Goal: Information Seeking & Learning: Learn about a topic

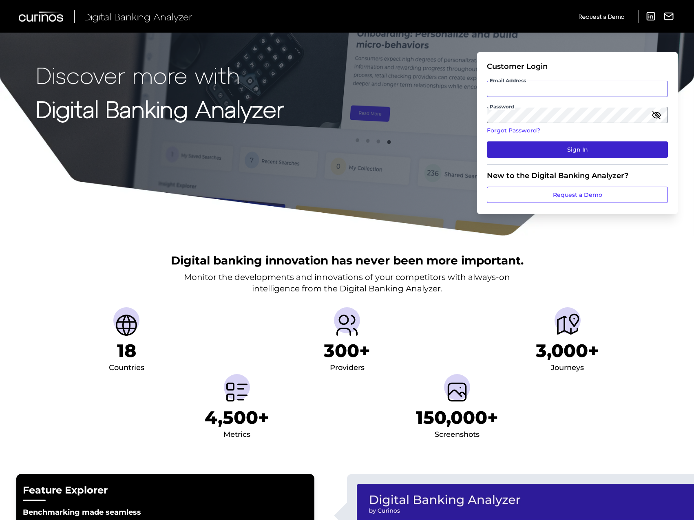
type input "[EMAIL_ADDRESS][PERSON_NAME][DOMAIN_NAME]"
click at [556, 150] on button "Sign In" at bounding box center [577, 150] width 181 height 16
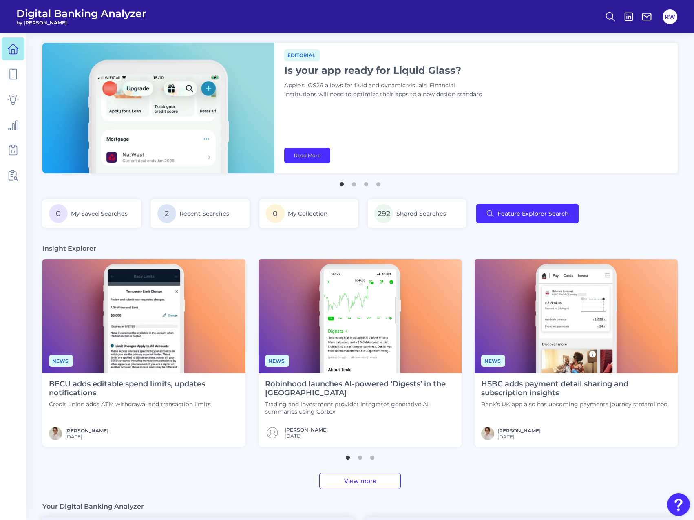
click at [340, 480] on link "View more" at bounding box center [360, 481] width 82 height 16
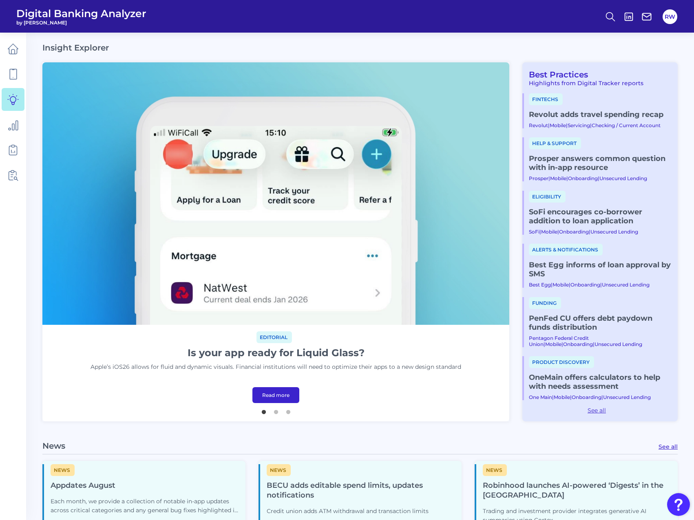
click at [607, 112] on link "Revolut adds travel spending recap​" at bounding box center [600, 114] width 142 height 9
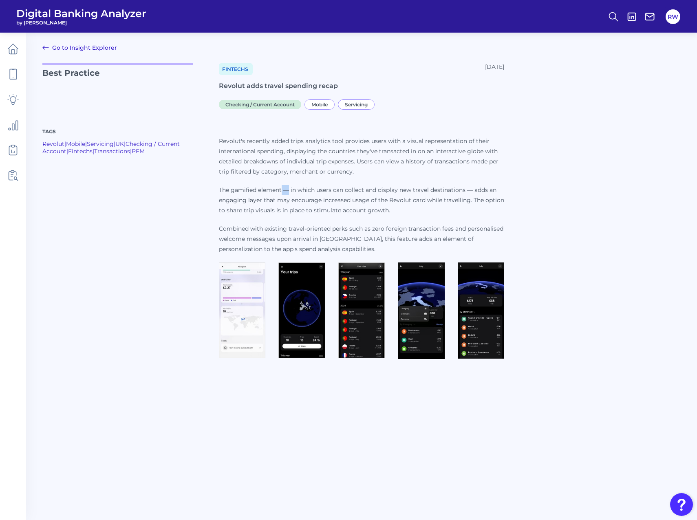
drag, startPoint x: 289, startPoint y: 191, endPoint x: 283, endPoint y: 191, distance: 6.1
click at [283, 191] on p "The gamified element — in which users can collect and display new travel destin…" at bounding box center [361, 200] width 285 height 31
click at [513, 228] on div "Tags Revolut | Mobile | Servicing | [GEOGRAPHIC_DATA] | Checking / Current Acco…" at bounding box center [361, 235] width 639 height 254
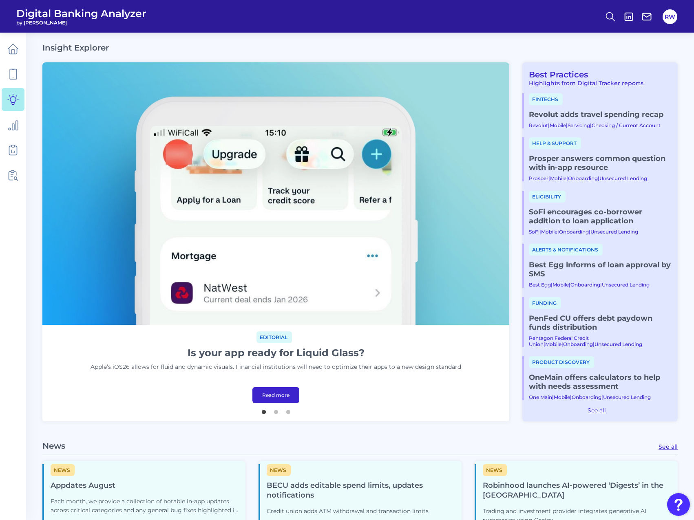
click at [560, 69] on div "Best Practices Highlights from Digital Tracker reports Fintechs Revolut adds tr…" at bounding box center [599, 241] width 155 height 359
click at [561, 72] on link "Best Practices" at bounding box center [555, 75] width 66 height 10
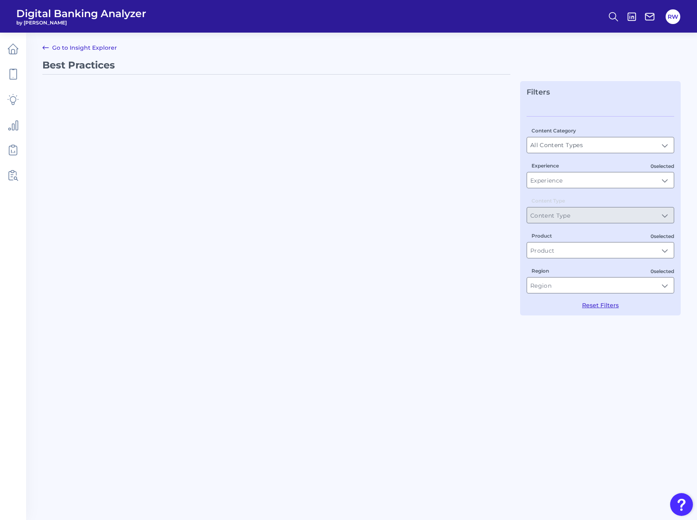
type input "Best Practices"
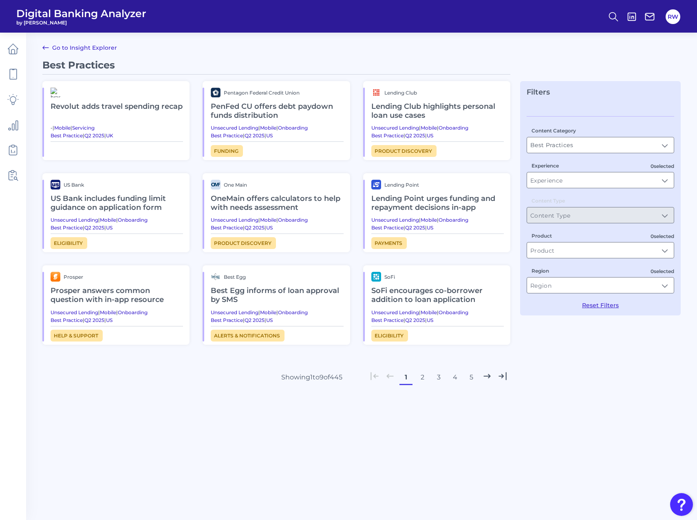
click at [105, 107] on h2 "Revolut adds travel spending recap​" at bounding box center [117, 106] width 133 height 19
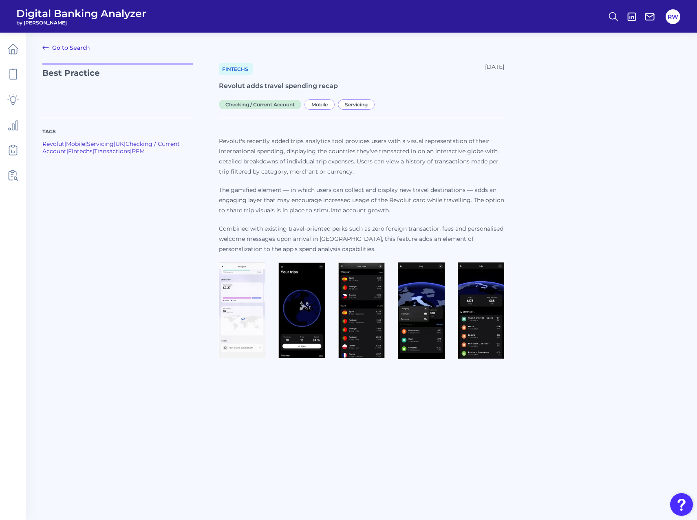
click at [432, 203] on p "The gamified element — in which users can collect and display new travel destin…" at bounding box center [361, 200] width 285 height 31
drag, startPoint x: 348, startPoint y: 239, endPoint x: 345, endPoint y: 250, distance: 11.9
click at [345, 250] on p "Combined with existing travel-oriented perks such as zero foreign transaction f…" at bounding box center [361, 239] width 285 height 31
drag, startPoint x: 345, startPoint y: 250, endPoint x: 326, endPoint y: 248, distance: 18.9
click at [326, 248] on p "Combined with existing travel-oriented perks such as zero foreign transaction f…" at bounding box center [361, 239] width 285 height 31
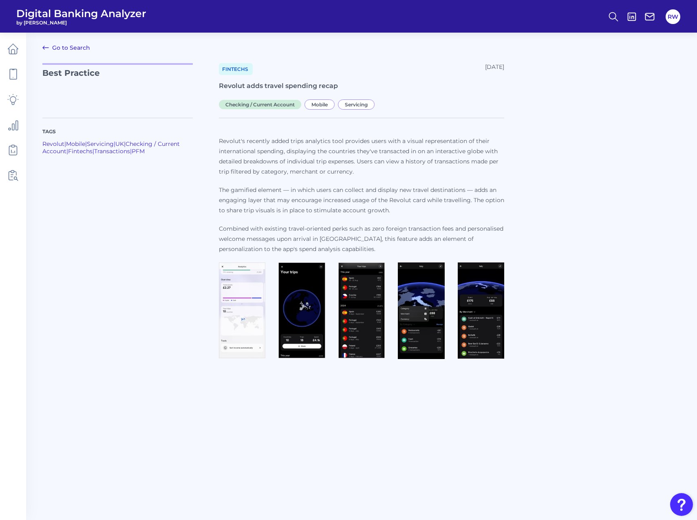
click at [332, 248] on p "Combined with existing travel-oriented perks such as zero foreign transaction f…" at bounding box center [361, 239] width 285 height 31
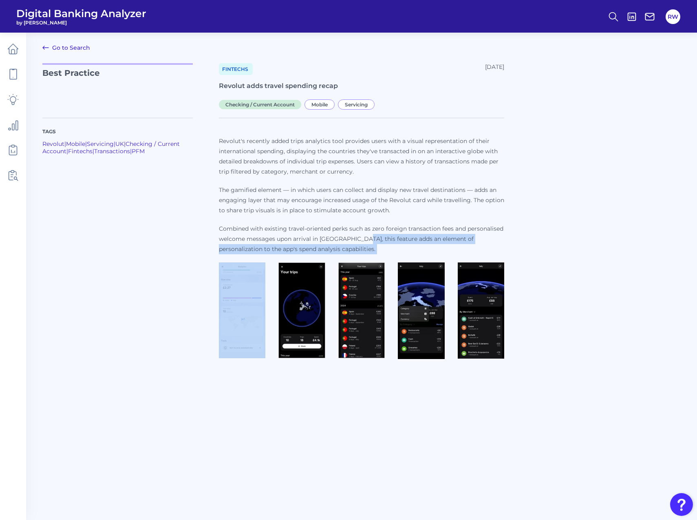
drag, startPoint x: 332, startPoint y: 248, endPoint x: 361, endPoint y: 241, distance: 30.8
click at [361, 241] on p "Combined with existing travel-oriented perks such as zero foreign transaction f…" at bounding box center [361, 239] width 285 height 31
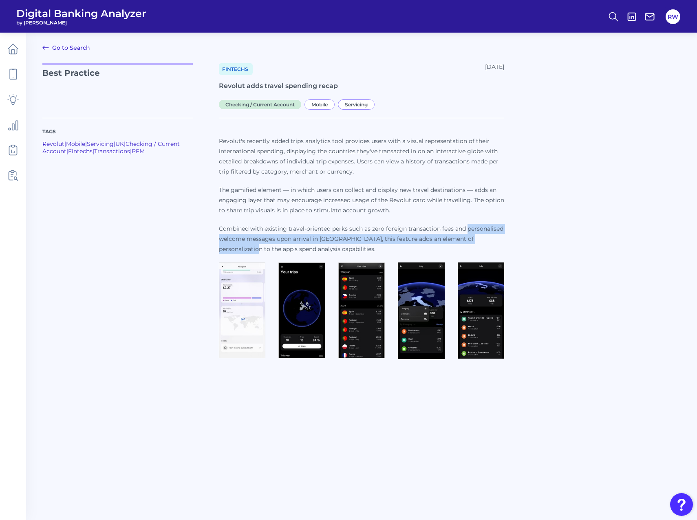
drag, startPoint x: 469, startPoint y: 228, endPoint x: 505, endPoint y: 242, distance: 39.0
click at [505, 242] on div "Tags Revolut | Mobile | Servicing | [GEOGRAPHIC_DATA] | Checking / Current Acco…" at bounding box center [361, 235] width 639 height 254
click at [338, 420] on main "Go to Search Best Practice Fintechs [DATE] Revolut adds travel spending recap​ …" at bounding box center [348, 260] width 697 height 520
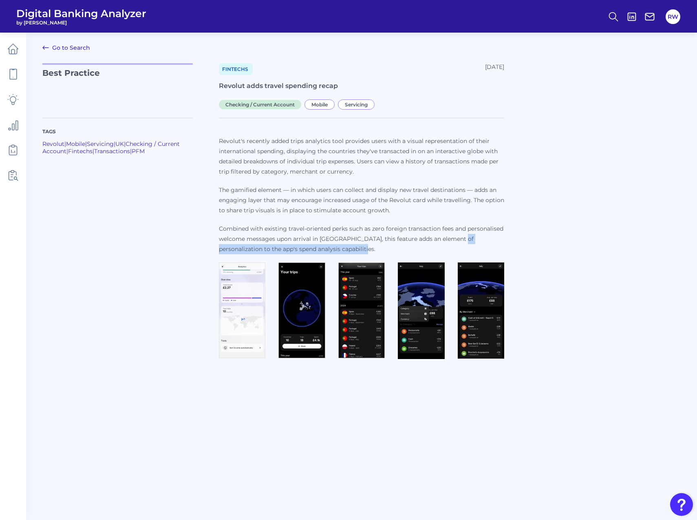
drag, startPoint x: 456, startPoint y: 239, endPoint x: 502, endPoint y: 248, distance: 47.7
click at [502, 248] on p "Combined with existing travel-oriented perks such as zero foreign transaction f…" at bounding box center [361, 239] width 285 height 31
click at [397, 235] on p "Combined with existing travel-oriented perks such as zero foreign transaction f…" at bounding box center [361, 239] width 285 height 31
drag, startPoint x: 361, startPoint y: 238, endPoint x: 407, endPoint y: 250, distance: 47.2
click at [407, 250] on p "Combined with existing travel-oriented perks such as zero foreign transaction f…" at bounding box center [361, 239] width 285 height 31
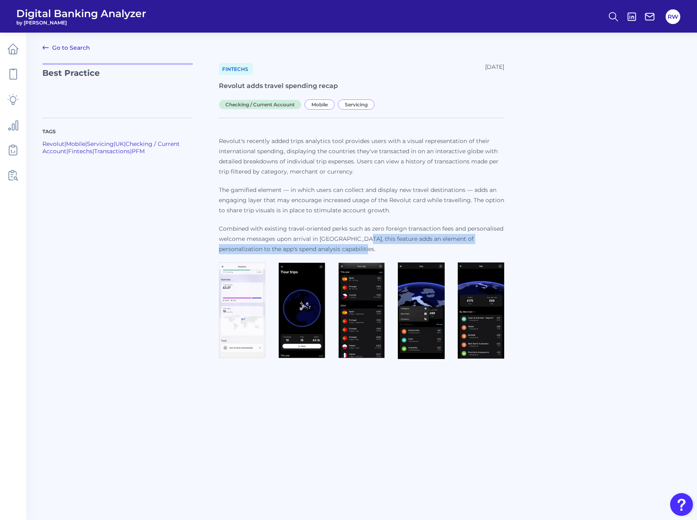
click at [408, 250] on p "Combined with existing travel-oriented perks such as zero foreign transaction f…" at bounding box center [361, 239] width 285 height 31
